Goal: Task Accomplishment & Management: Use online tool/utility

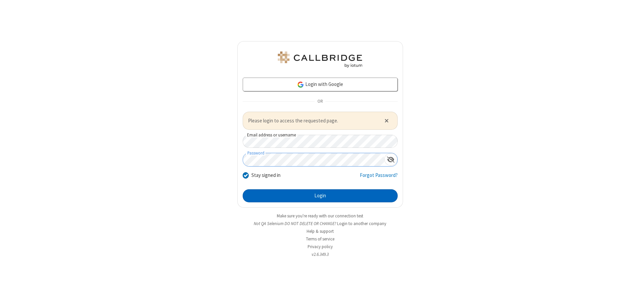
click at [320, 196] on button "Login" at bounding box center [320, 195] width 155 height 13
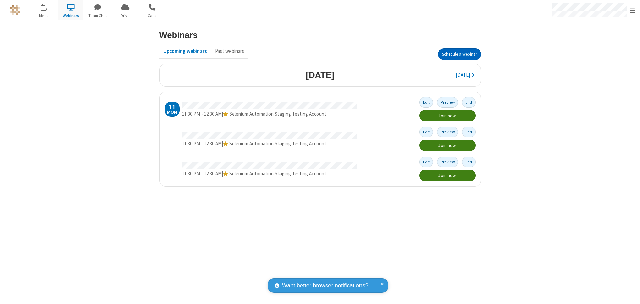
click at [459, 54] on button "Schedule a Webinar" at bounding box center [459, 54] width 43 height 11
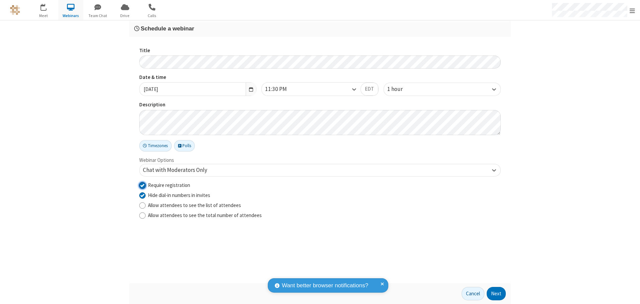
click at [142, 185] on input "Require registration" at bounding box center [142, 185] width 6 height 7
checkbox input "false"
click at [496, 294] on button "Next" at bounding box center [496, 293] width 19 height 13
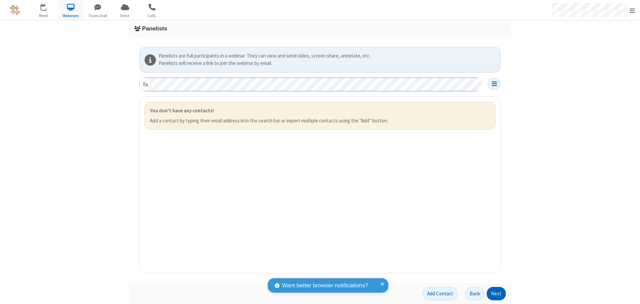
click at [496, 294] on button "Next" at bounding box center [496, 293] width 19 height 13
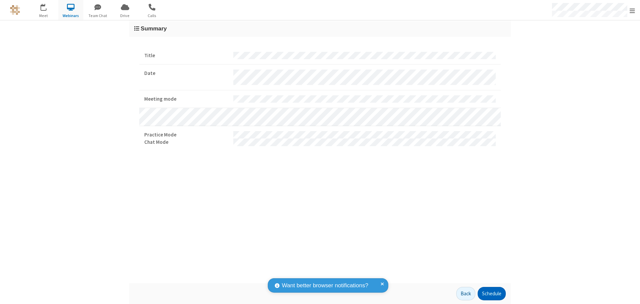
click at [491, 294] on button "Schedule" at bounding box center [492, 293] width 28 height 13
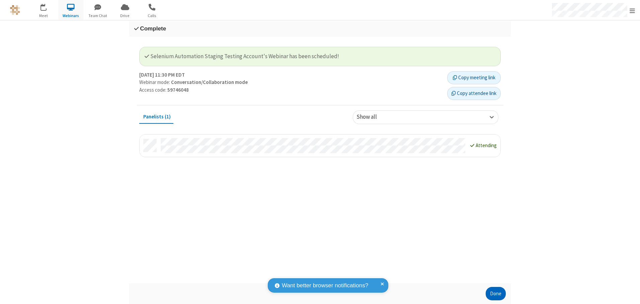
click at [496, 294] on button "Done" at bounding box center [496, 293] width 20 height 13
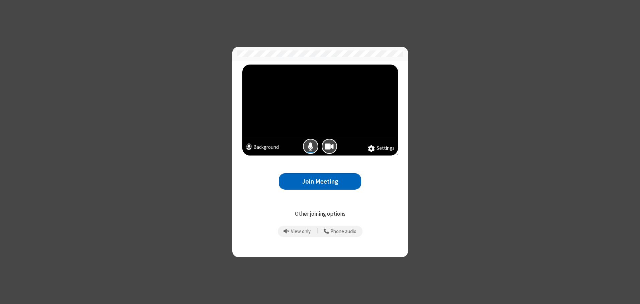
click at [320, 181] on button "Join Meeting" at bounding box center [320, 181] width 82 height 16
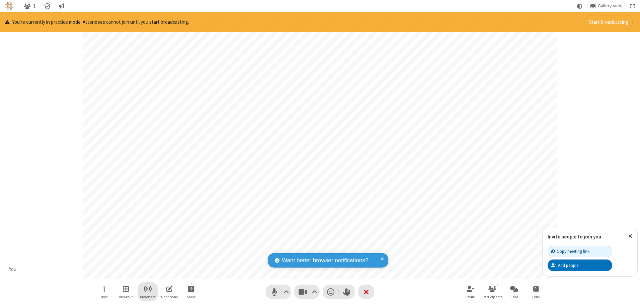
click at [147, 289] on span "Start broadcast" at bounding box center [148, 289] width 8 height 8
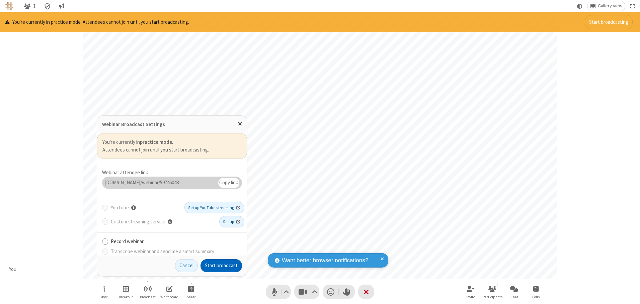
click at [221, 266] on button "Start broadcast" at bounding box center [220, 265] width 41 height 13
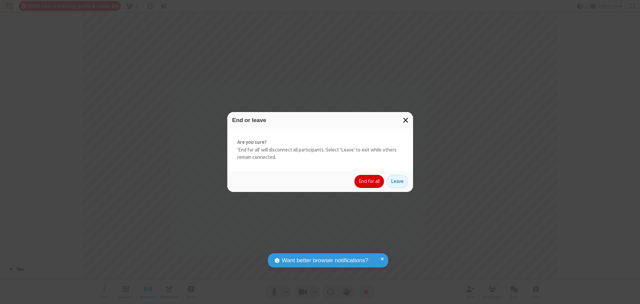
click at [369, 181] on button "End for all" at bounding box center [368, 181] width 29 height 13
